Goal: Find contact information: Find contact information

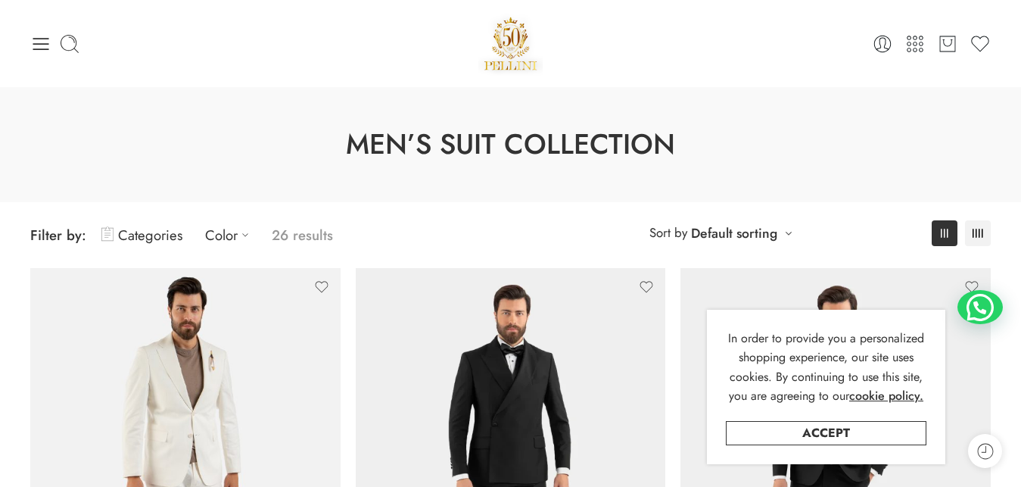
scroll to position [5539, 0]
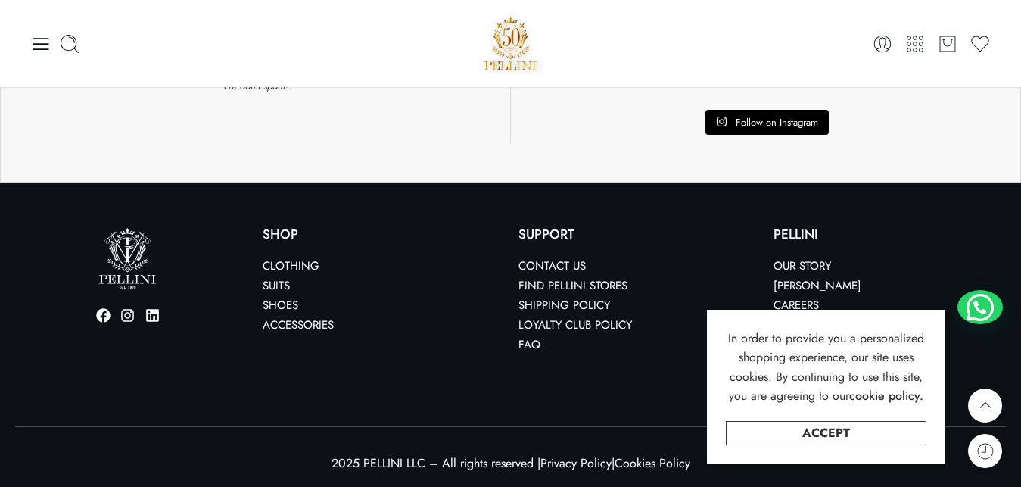
click at [537, 263] on link "Contact us" at bounding box center [551, 265] width 67 height 17
click at [818, 432] on link "Accept" at bounding box center [826, 433] width 201 height 24
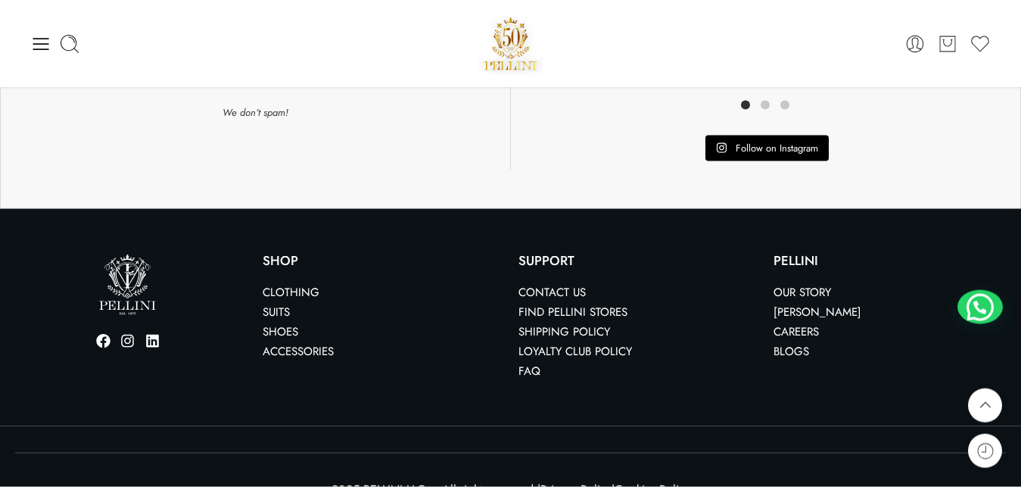
scroll to position [2858, 0]
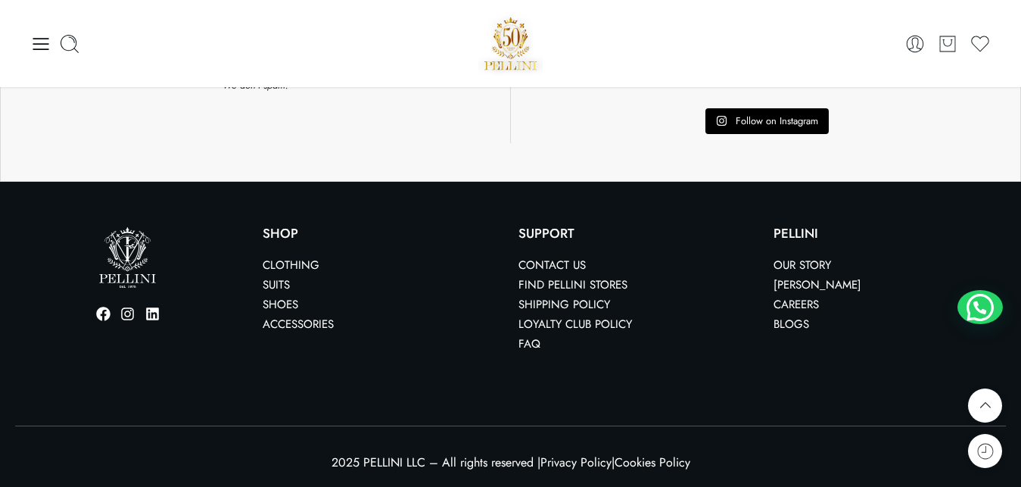
click at [574, 462] on link "Privacy Policy" at bounding box center [575, 461] width 71 height 17
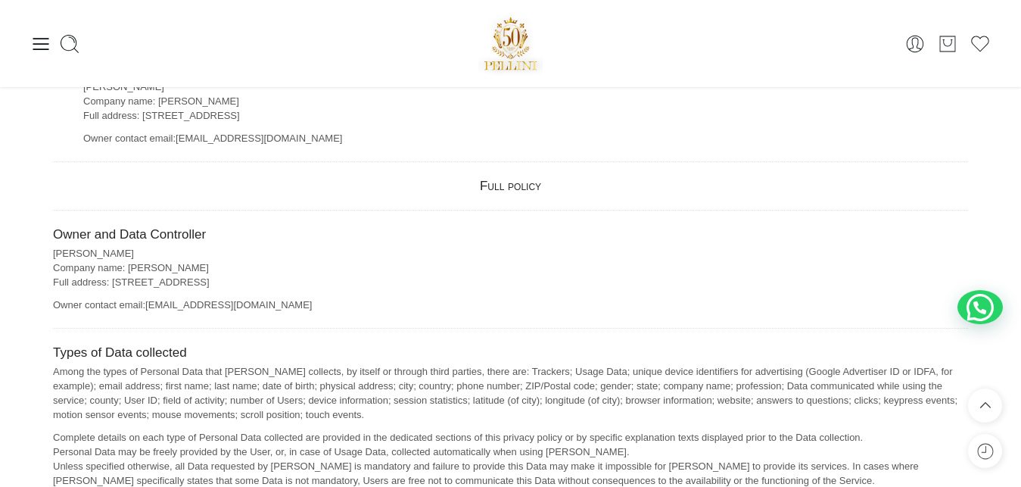
scroll to position [1707, 0]
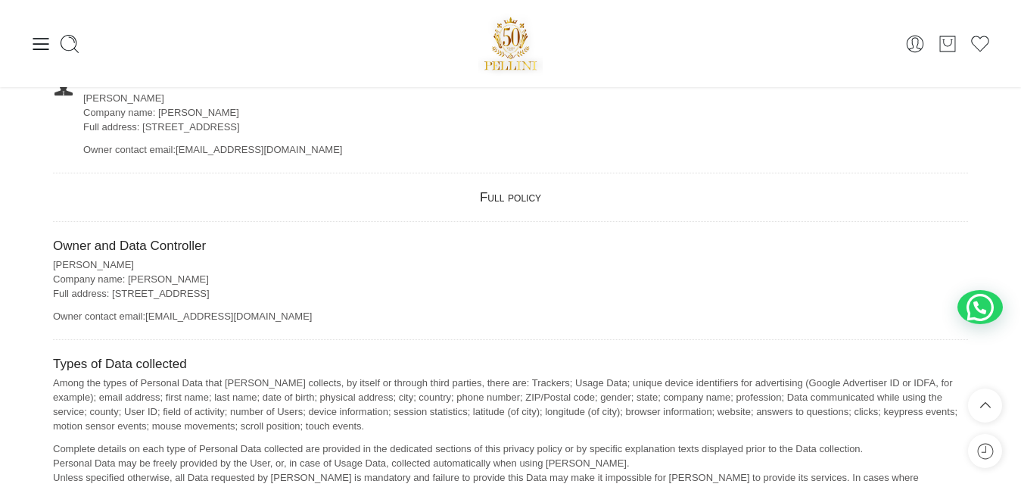
drag, startPoint x: 328, startPoint y: 316, endPoint x: 147, endPoint y: 316, distance: 181.6
click at [147, 316] on p "Owner contact email: customerservice@pellini-collection.com" at bounding box center [510, 311] width 915 height 23
copy p "customerservice@pellini-collection.com"
